Goal: Information Seeking & Learning: Learn about a topic

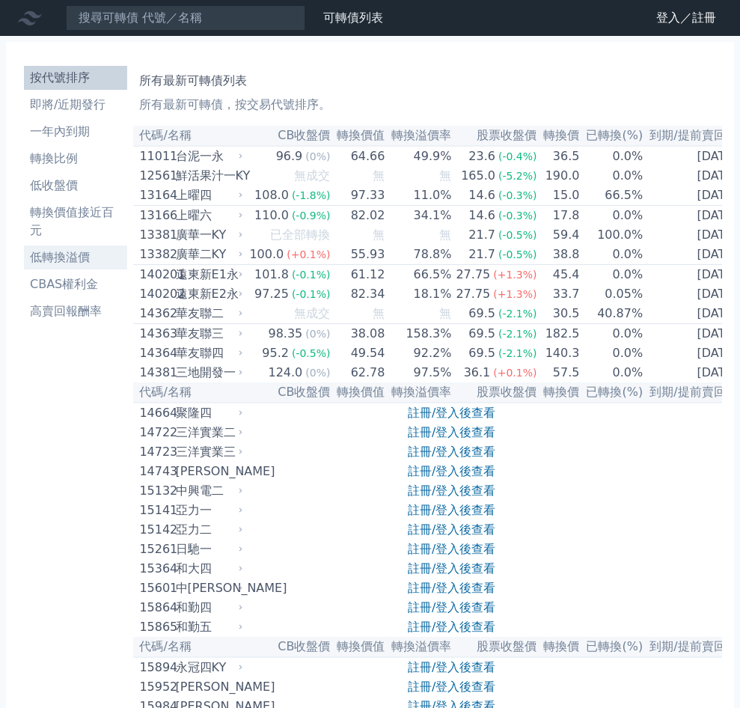
click at [70, 248] on li "低轉換溢價" at bounding box center [75, 257] width 103 height 18
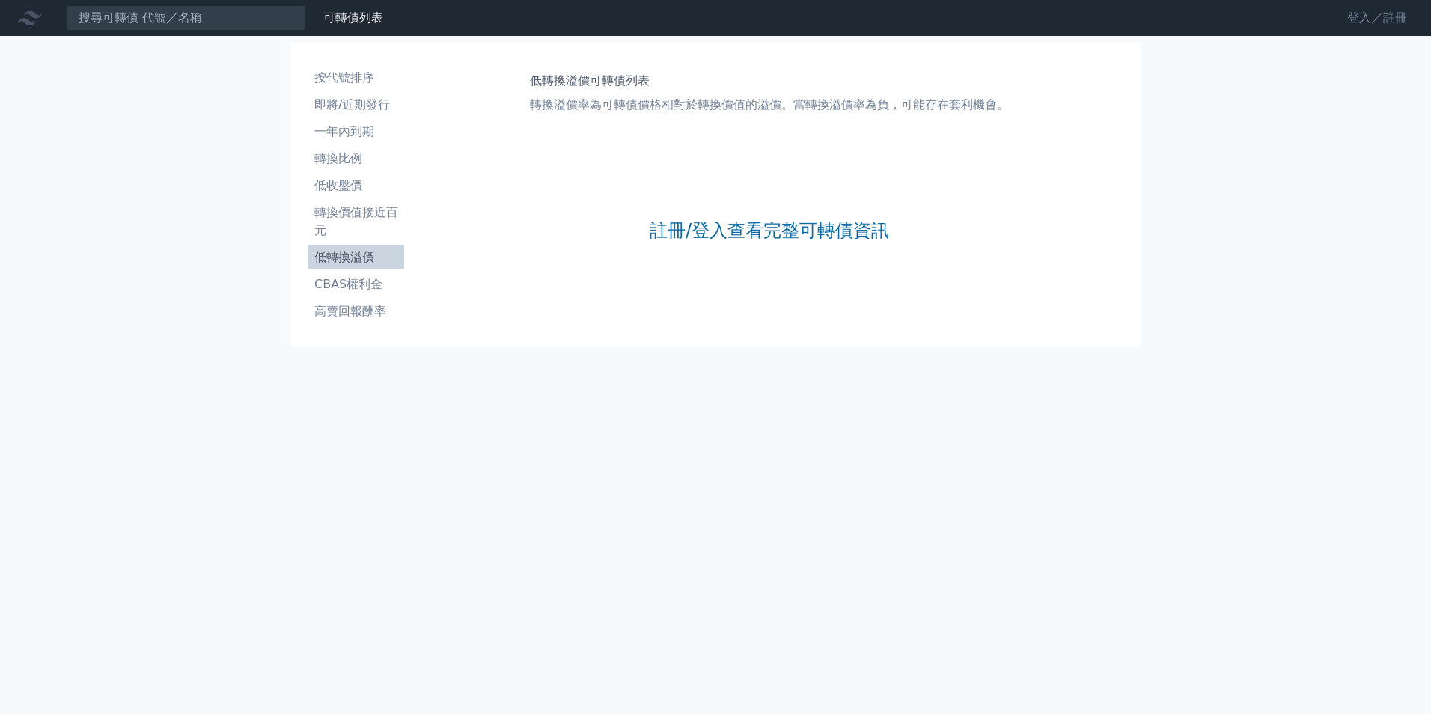
click at [739, 13] on link "登入／註冊" at bounding box center [1377, 18] width 84 height 24
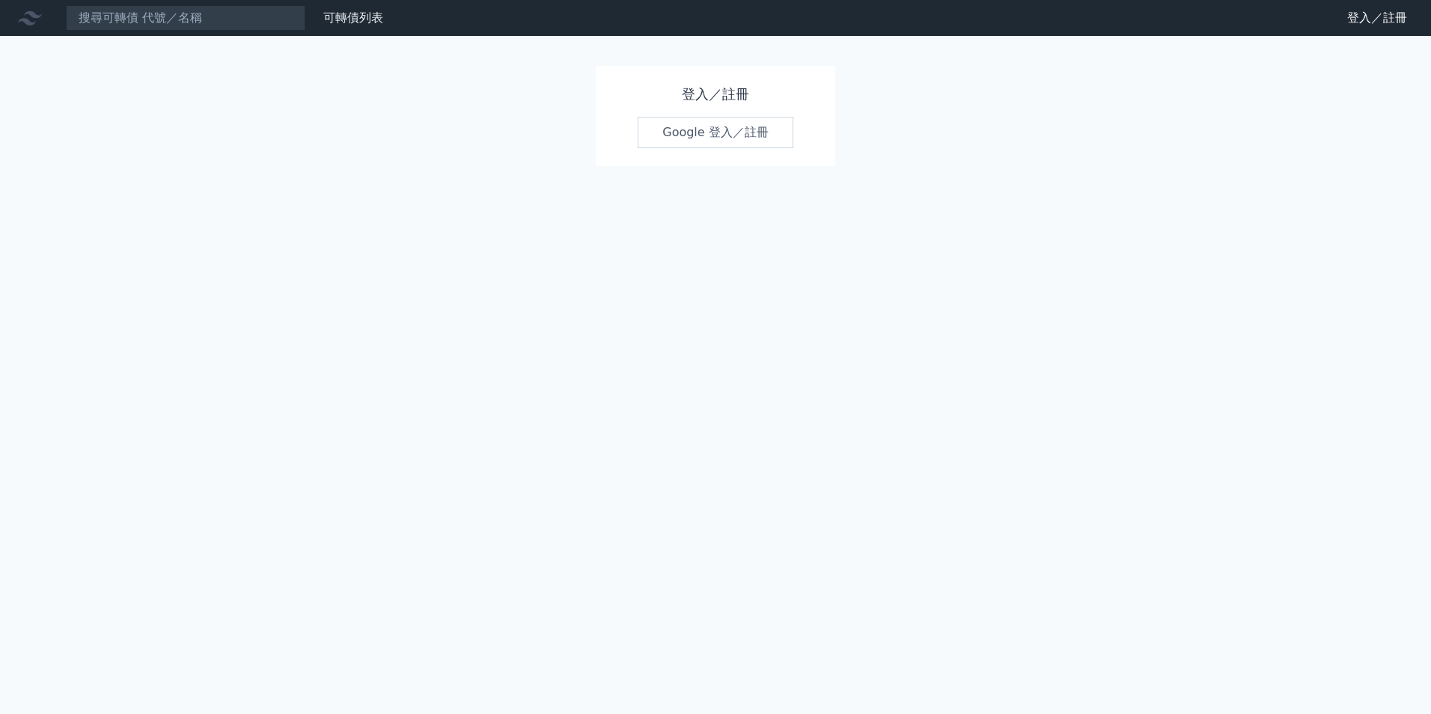
click at [699, 136] on link "Google 登入／註冊" at bounding box center [716, 132] width 156 height 31
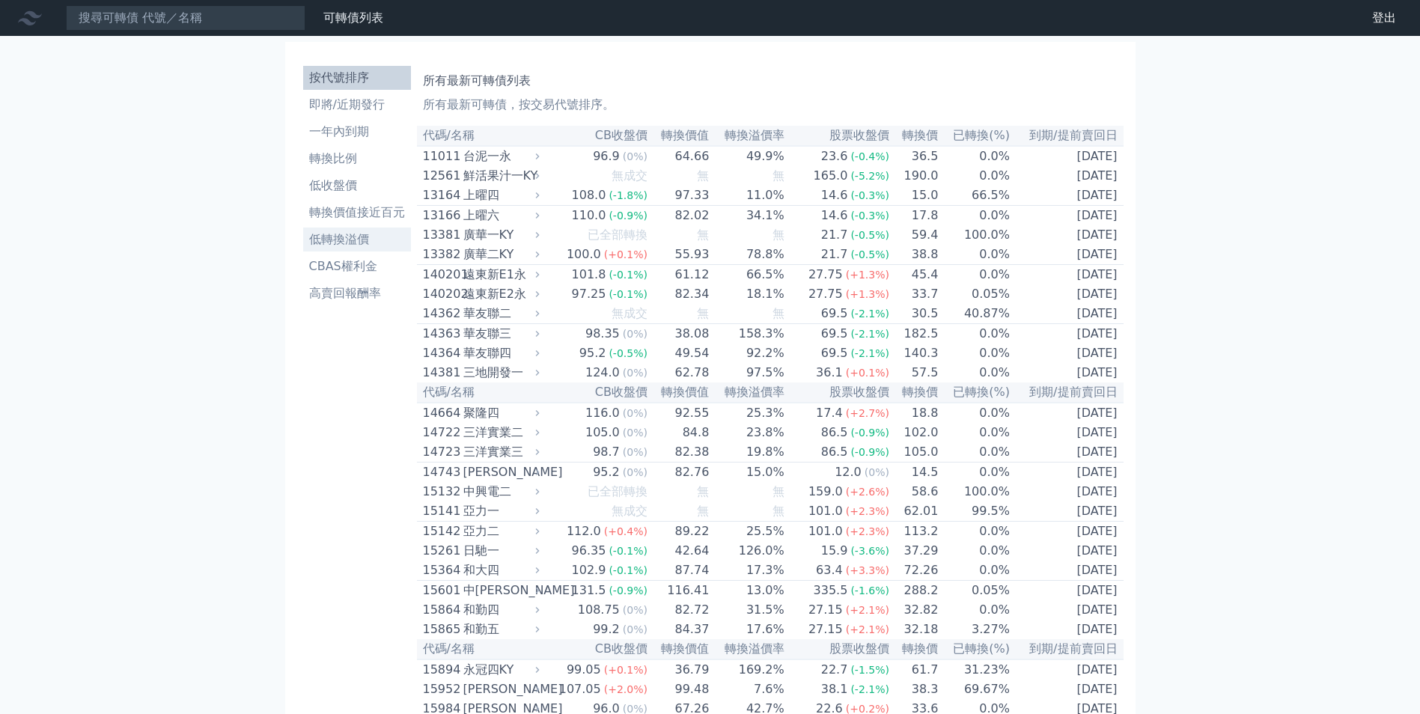
click at [349, 231] on li "低轉換溢價" at bounding box center [357, 240] width 108 height 18
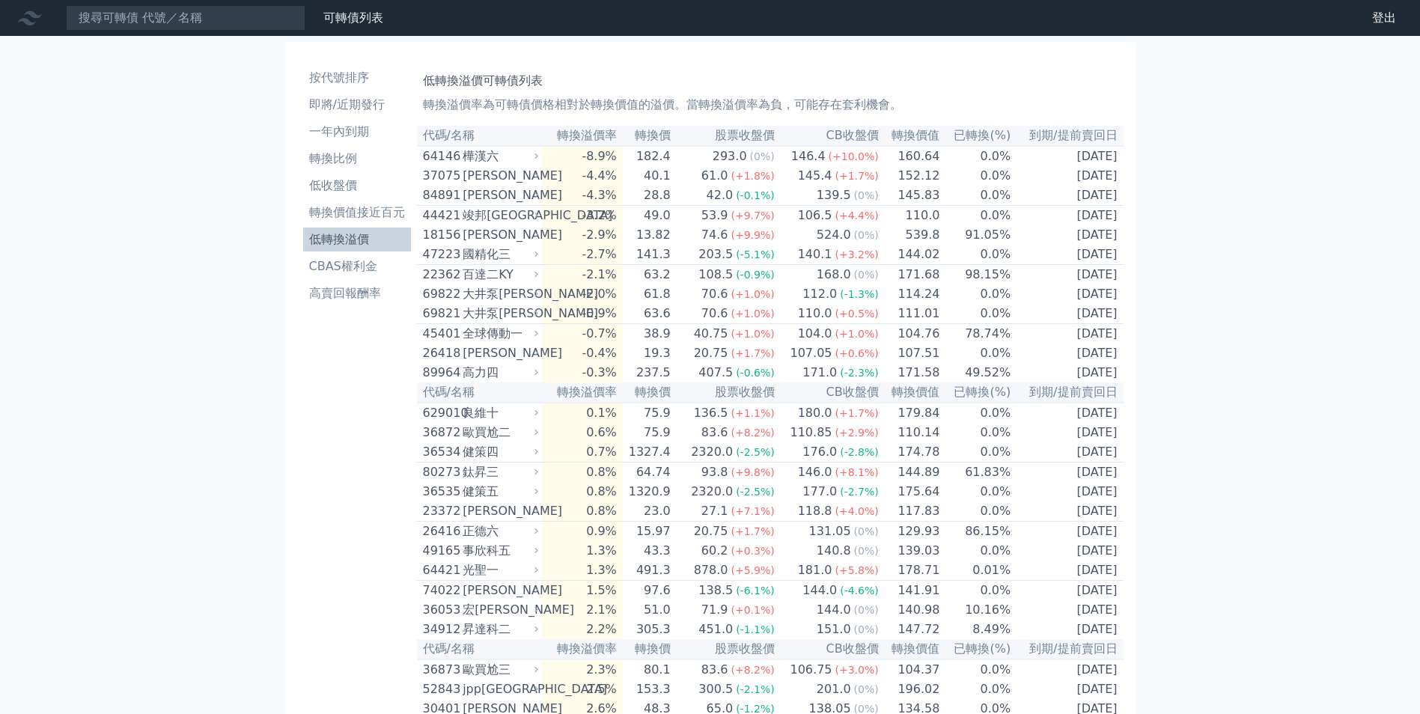
click at [520, 100] on p "轉換溢價率為可轉債價格相對於轉換價值的溢價。當轉換溢價率為負，可能存在套利機會。" at bounding box center [770, 105] width 695 height 18
click at [550, 100] on p "轉換溢價率為可轉債價格相對於轉換價值的溢價。當轉換溢價率為負，可能存在套利機會。" at bounding box center [770, 105] width 695 height 18
